Goal: Transaction & Acquisition: Download file/media

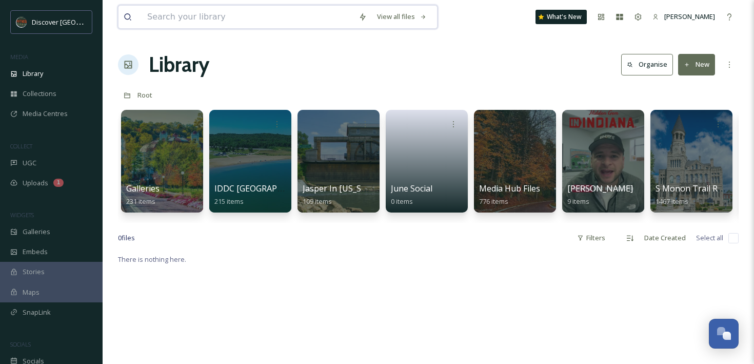
click at [352, 14] on input at bounding box center [247, 17] width 211 height 23
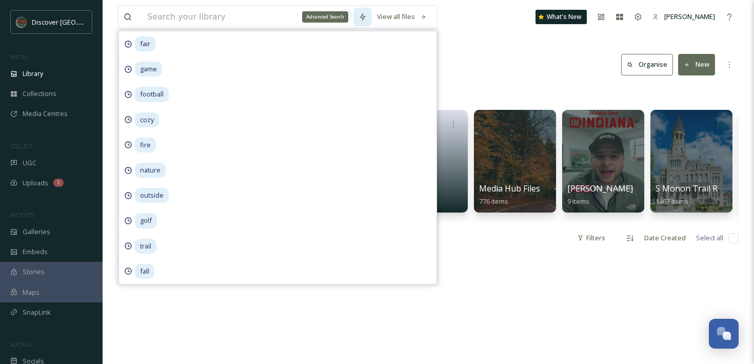
click at [367, 18] on icon at bounding box center [362, 17] width 8 height 8
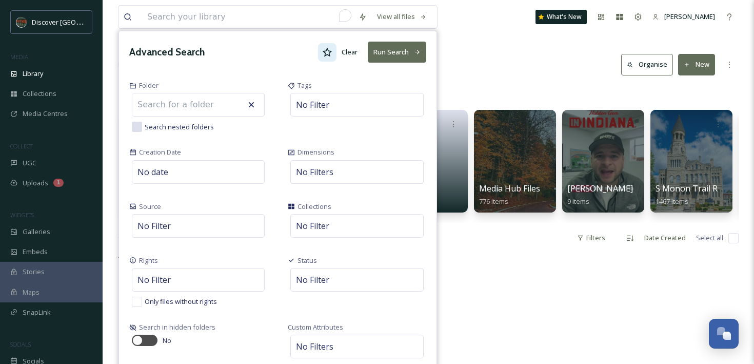
click at [329, 53] on icon at bounding box center [327, 52] width 10 height 10
click at [384, 53] on button "Run Search" at bounding box center [397, 52] width 58 height 21
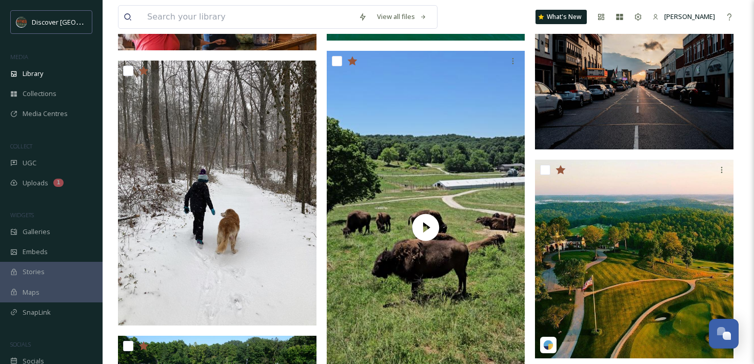
scroll to position [1598, 0]
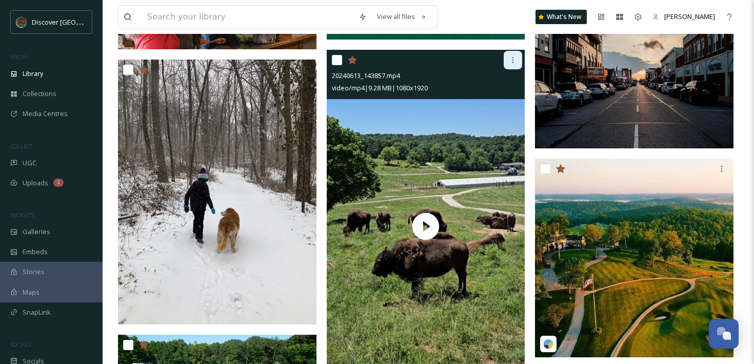
click at [513, 63] on icon at bounding box center [513, 60] width 8 height 8
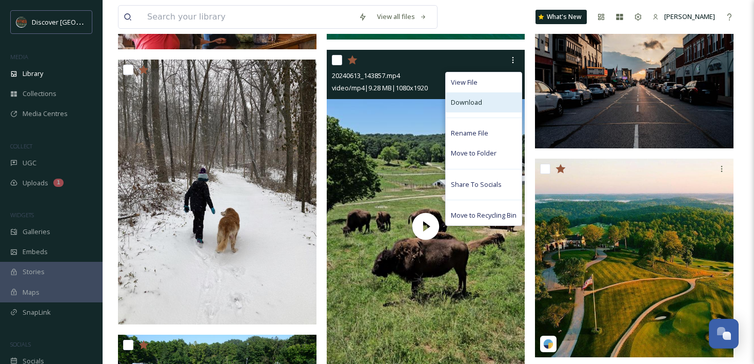
click at [479, 102] on span "Download" at bounding box center [466, 102] width 31 height 10
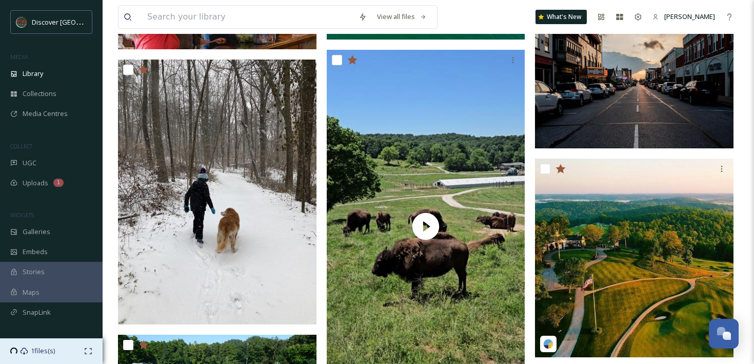
click at [32, 351] on span "1 files(s)" at bounding box center [43, 351] width 24 height 10
